Goal: Task Accomplishment & Management: Complete application form

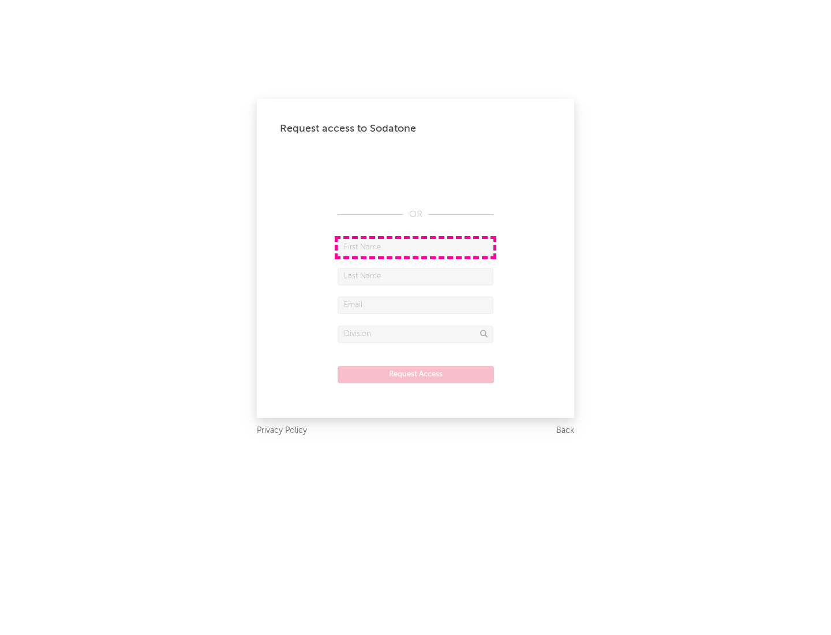
click at [416, 247] on input "text" at bounding box center [416, 247] width 156 height 17
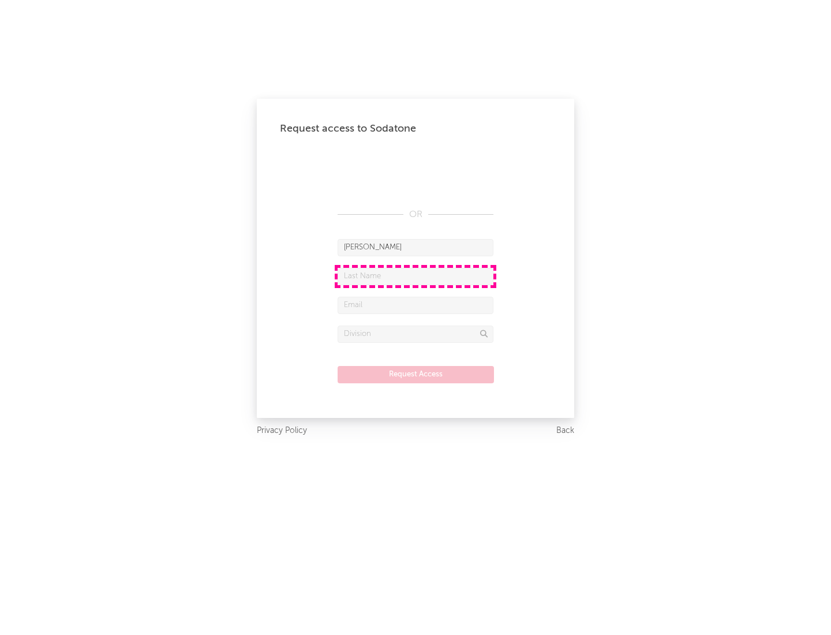
type input "[PERSON_NAME]"
click at [416, 276] on input "text" at bounding box center [416, 276] width 156 height 17
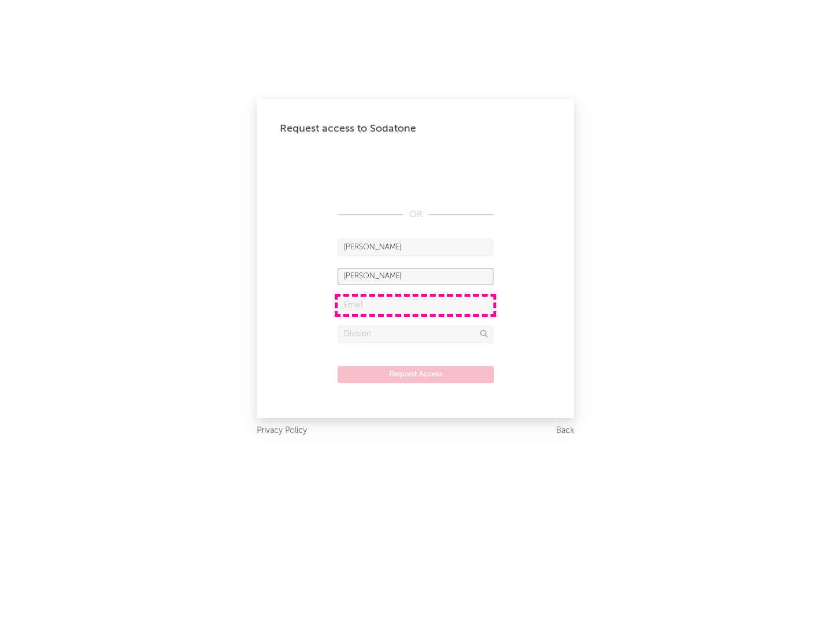
type input "[PERSON_NAME]"
click at [416, 305] on input "text" at bounding box center [416, 305] width 156 height 17
type input "[EMAIL_ADDRESS][DOMAIN_NAME]"
click at [416, 334] on input "text" at bounding box center [416, 334] width 156 height 17
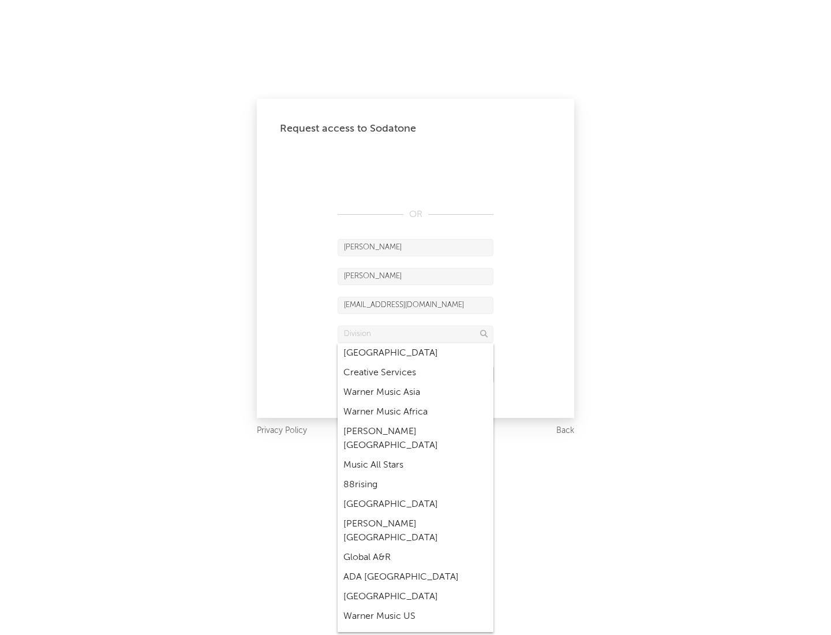
click at [416, 456] on div "Music All Stars" at bounding box center [416, 466] width 156 height 20
type input "Music All Stars"
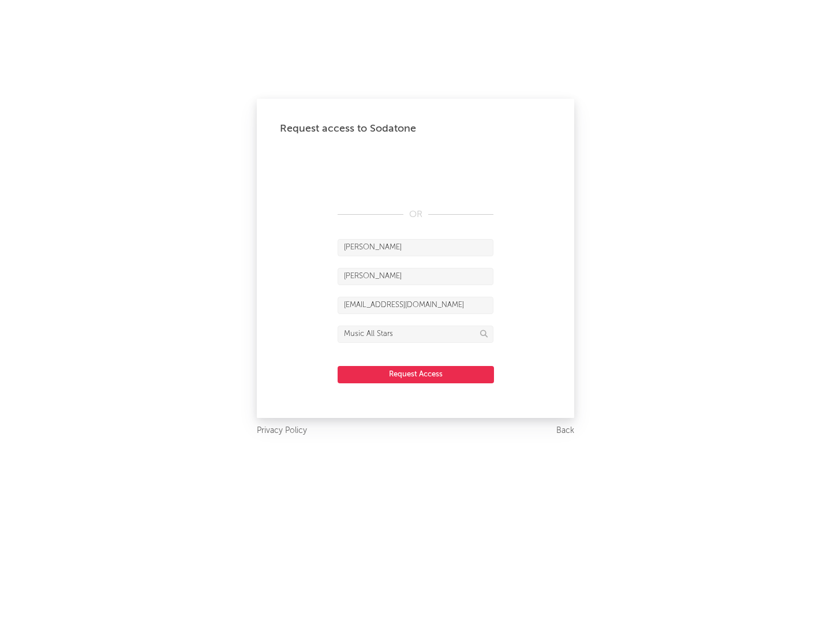
click at [416, 374] on button "Request Access" at bounding box center [416, 374] width 156 height 17
